Goal: Find specific page/section: Locate a particular part of the current website

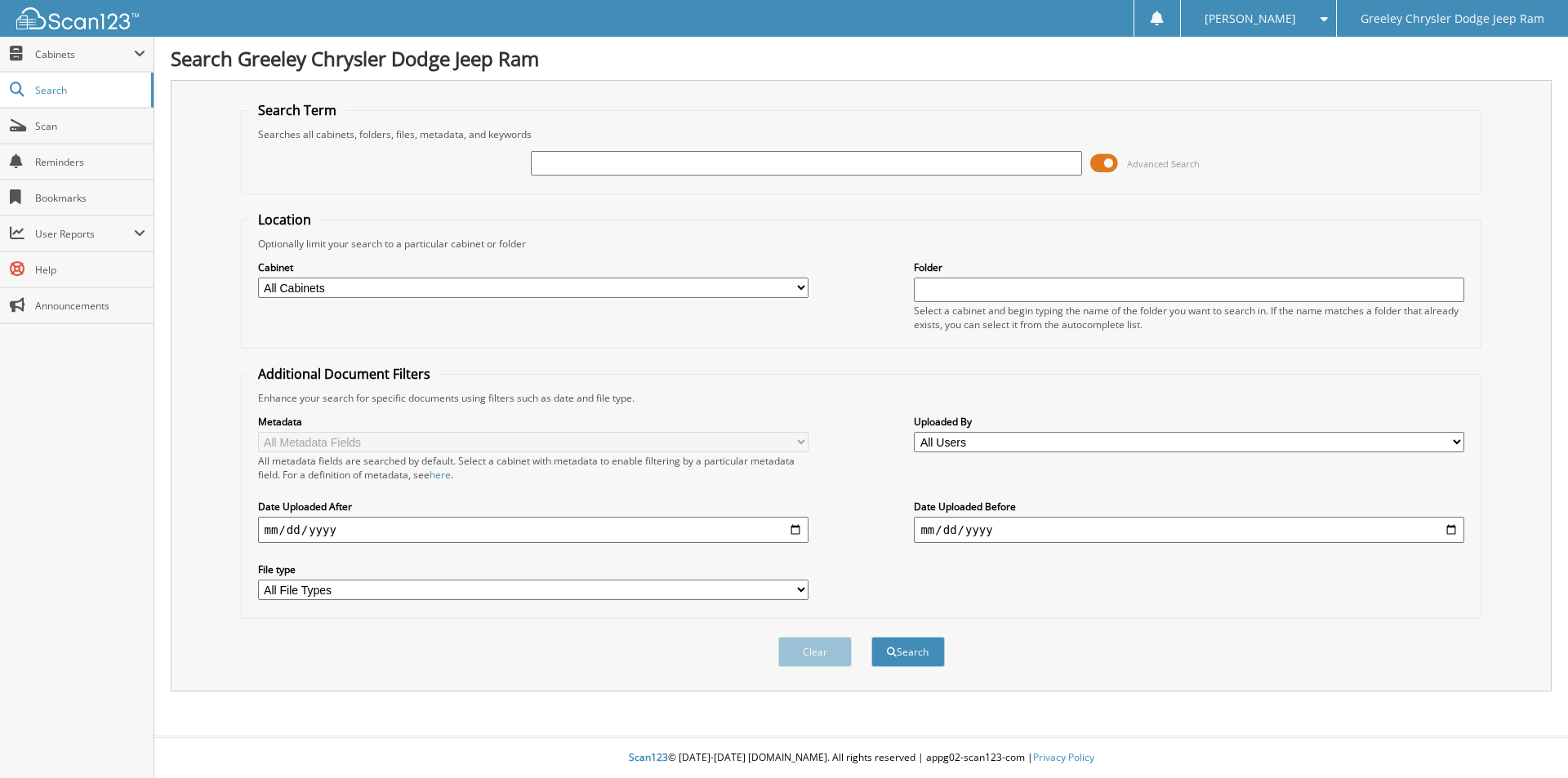
click at [922, 155] on input "text" at bounding box center [805, 163] width 550 height 24
type input "st574430"
click at [872, 636] on button "Search" at bounding box center [908, 651] width 73 height 30
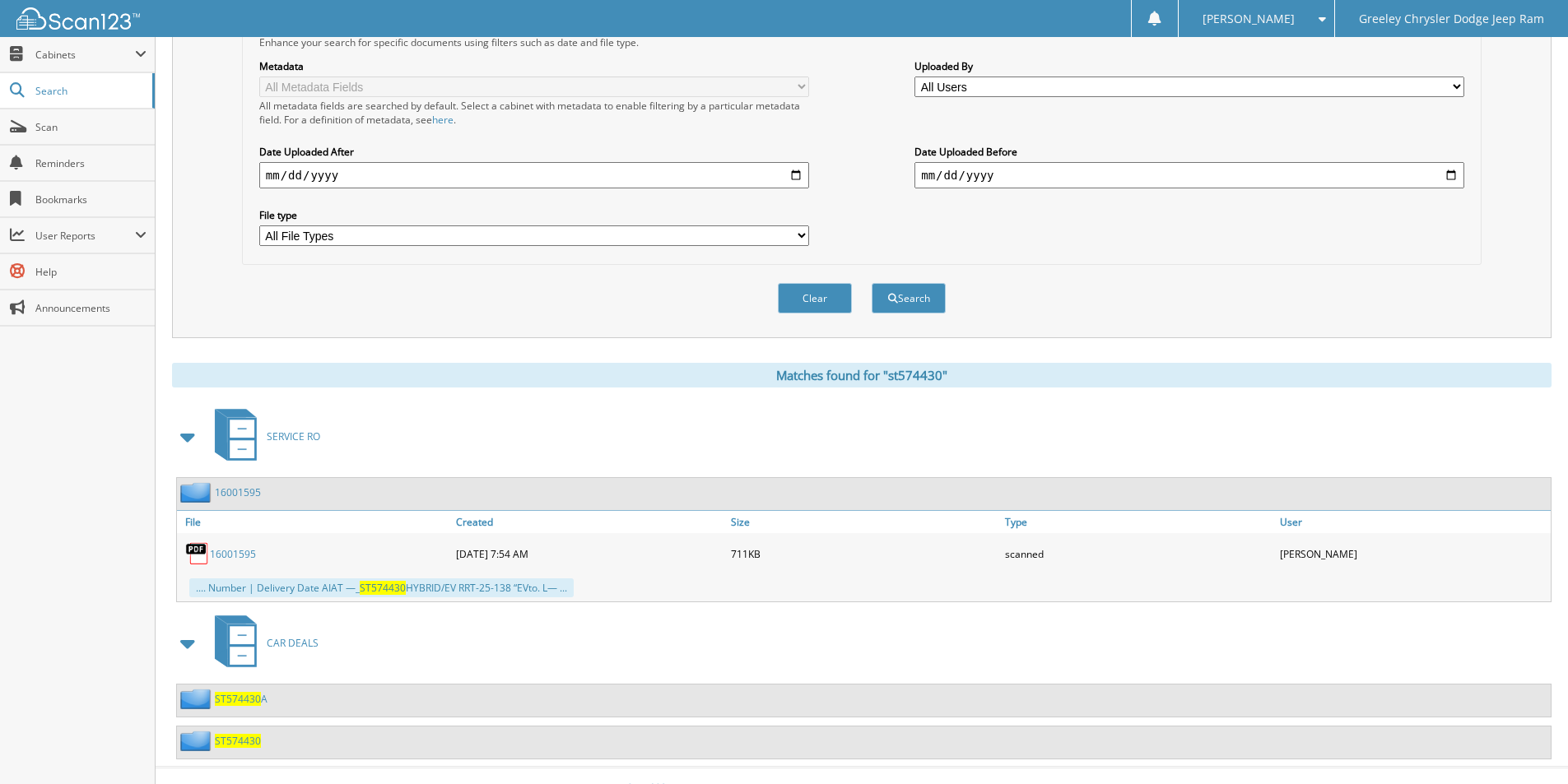
scroll to position [384, 0]
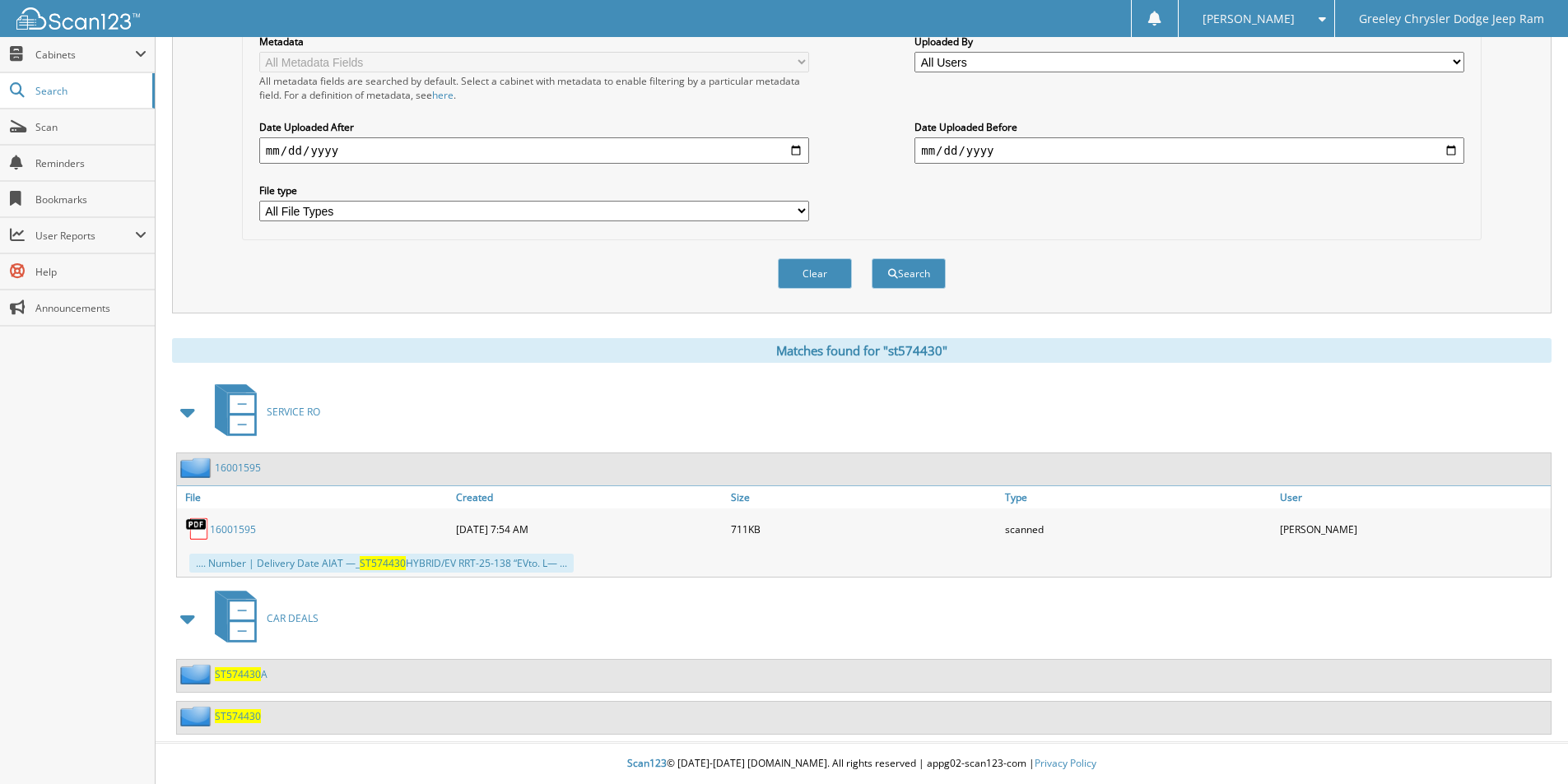
click at [229, 714] on span "ST574430" at bounding box center [237, 716] width 46 height 14
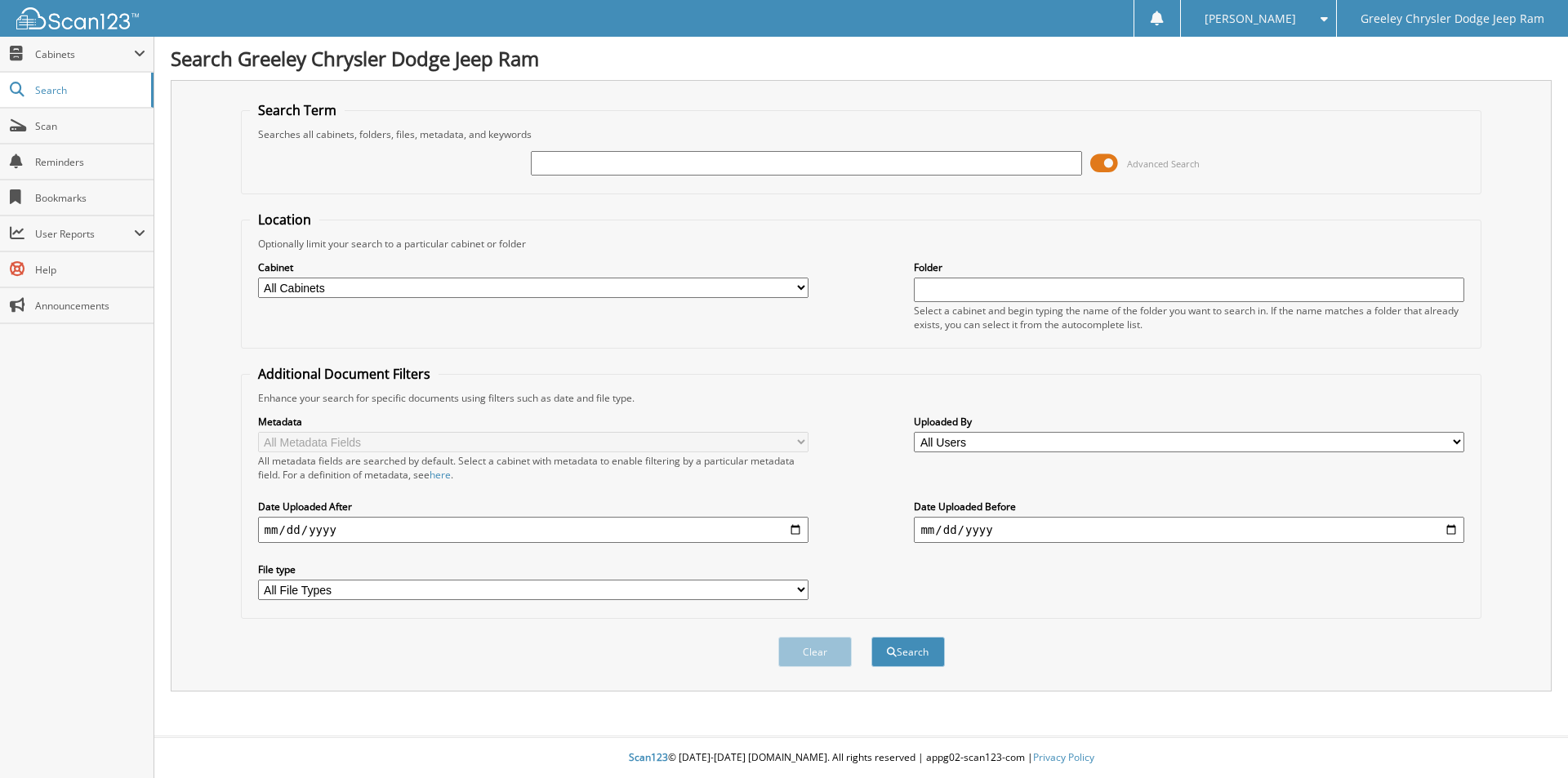
click at [694, 167] on input "text" at bounding box center [805, 163] width 550 height 24
type input "SG520169A"
click at [872, 636] on button "Search" at bounding box center [908, 651] width 73 height 30
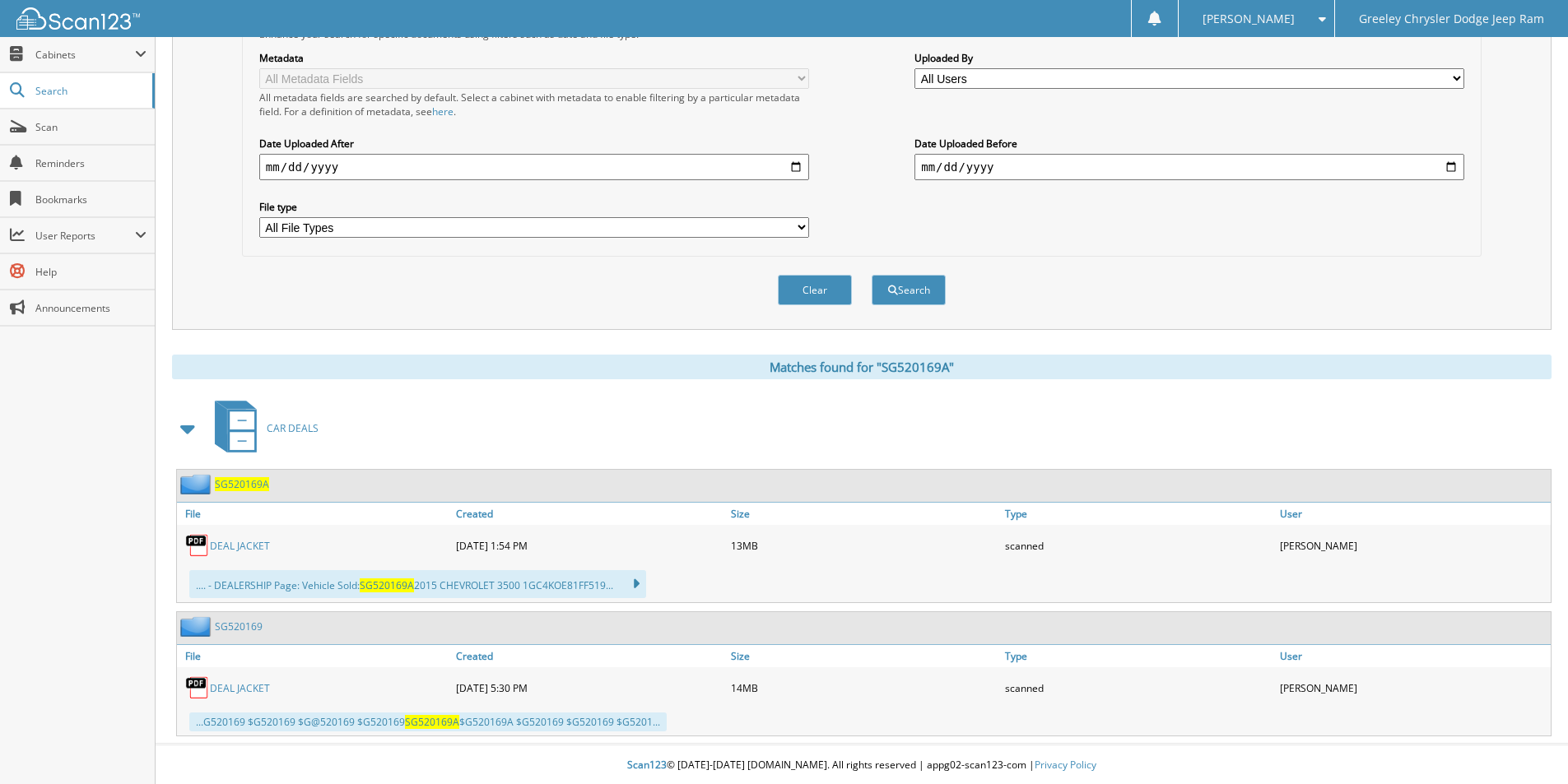
scroll to position [370, 0]
click at [248, 481] on span "SG520169A" at bounding box center [242, 482] width 54 height 14
